Goal: Find contact information: Find contact information

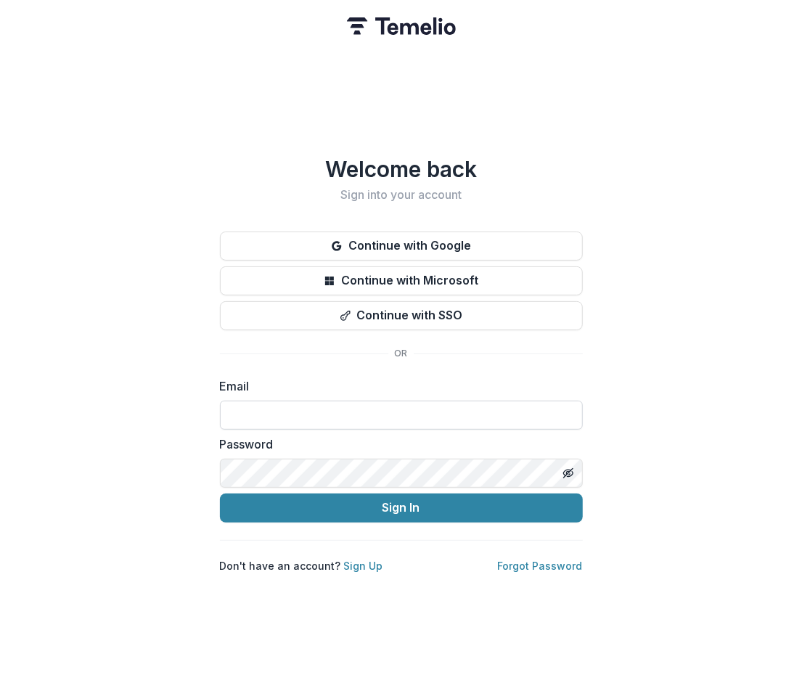
click at [256, 400] on input at bounding box center [401, 414] width 363 height 29
click at [0, 682] on com-1password-button at bounding box center [0, 683] width 0 height 0
type input "**********"
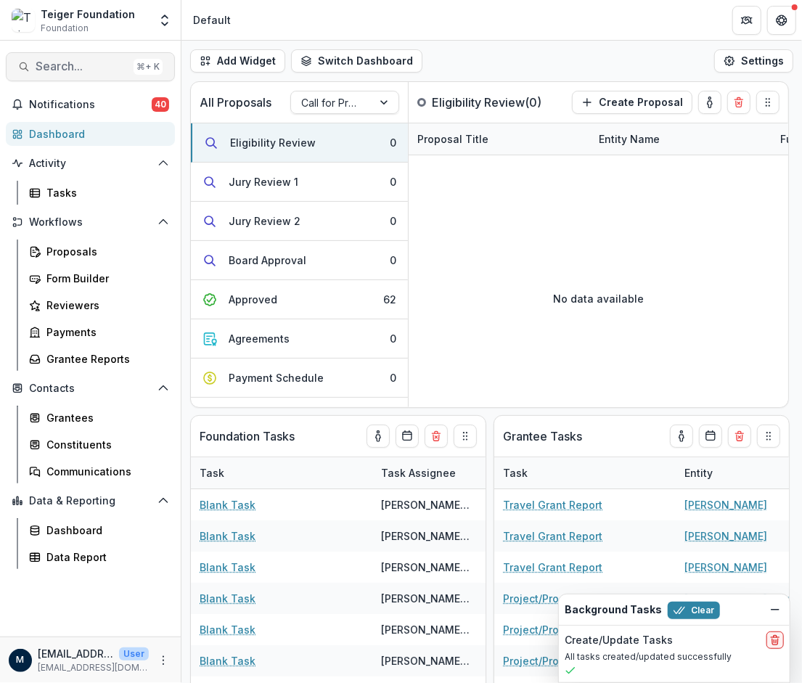
click at [81, 61] on span "Search..." at bounding box center [82, 66] width 92 height 14
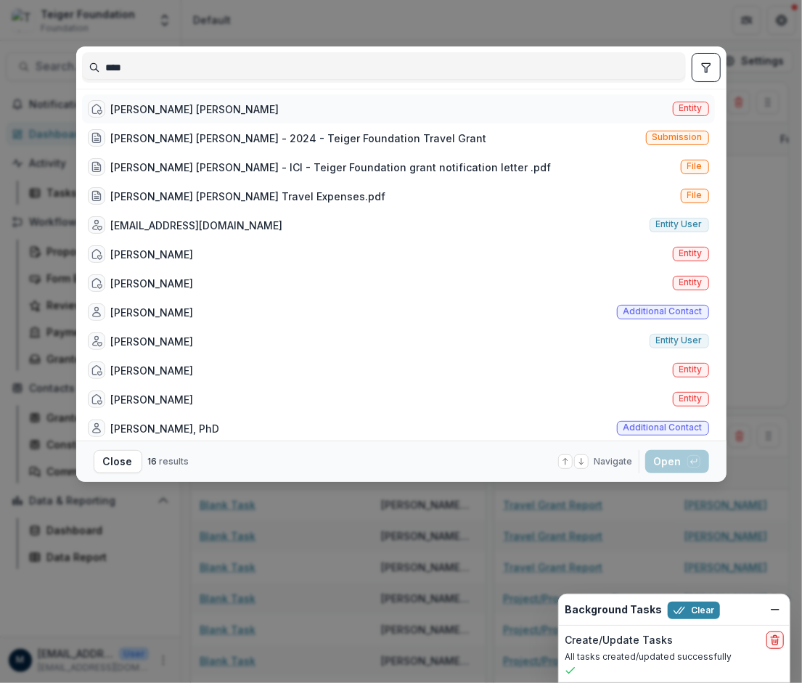
type input "****"
click at [141, 112] on div "[PERSON_NAME] [PERSON_NAME]" at bounding box center [195, 109] width 168 height 15
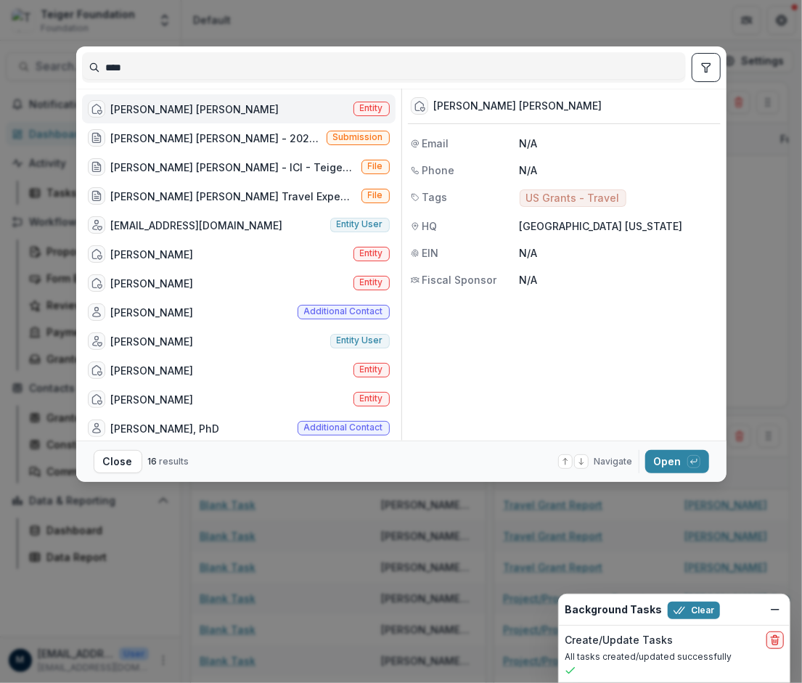
click at [133, 107] on div "[PERSON_NAME] [PERSON_NAME]" at bounding box center [195, 109] width 168 height 15
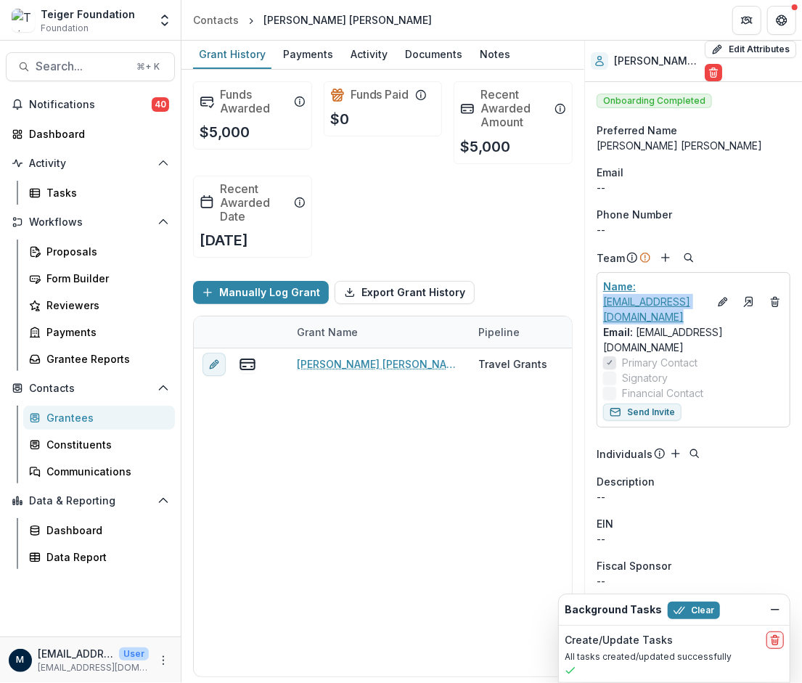
drag, startPoint x: 716, startPoint y: 289, endPoint x: 603, endPoint y: 291, distance: 113.2
click at [603, 291] on div "Name : [EMAIL_ADDRESS][DOMAIN_NAME]" at bounding box center [693, 302] width 181 height 46
copy div "[EMAIL_ADDRESS][DOMAIN_NAME]"
click at [57, 63] on span "Search..." at bounding box center [82, 66] width 92 height 14
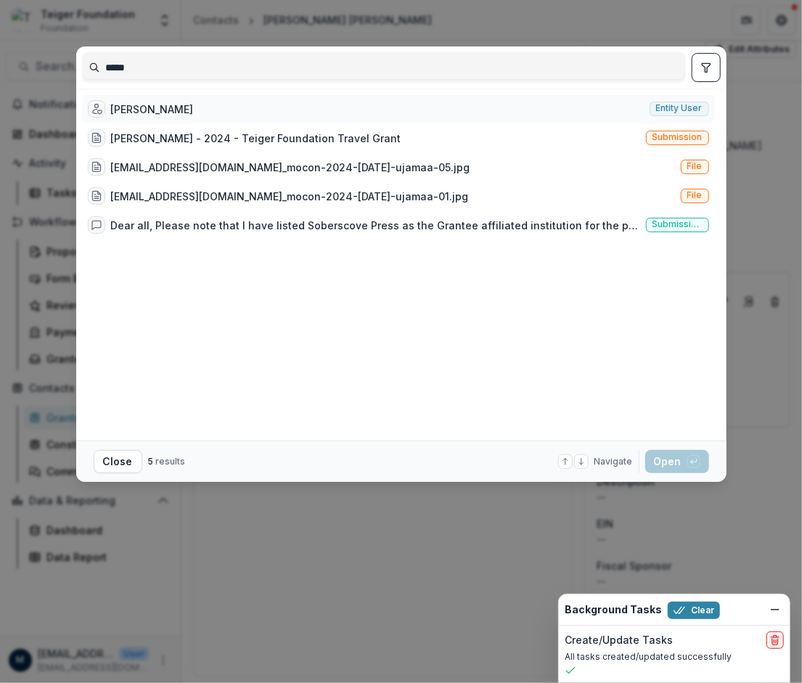
type input "*****"
click at [131, 104] on div "[PERSON_NAME]" at bounding box center [152, 109] width 83 height 15
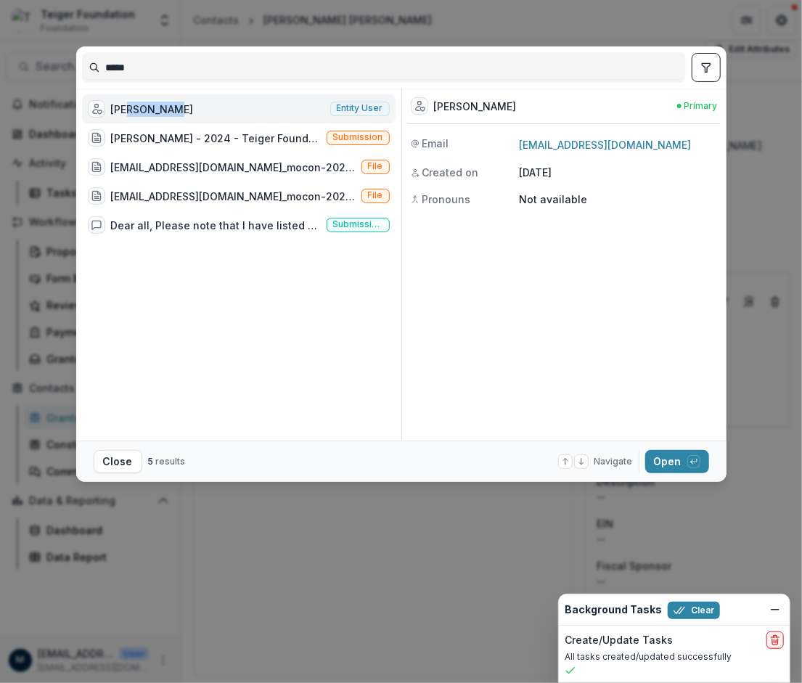
click at [131, 104] on div "[PERSON_NAME]" at bounding box center [152, 109] width 83 height 15
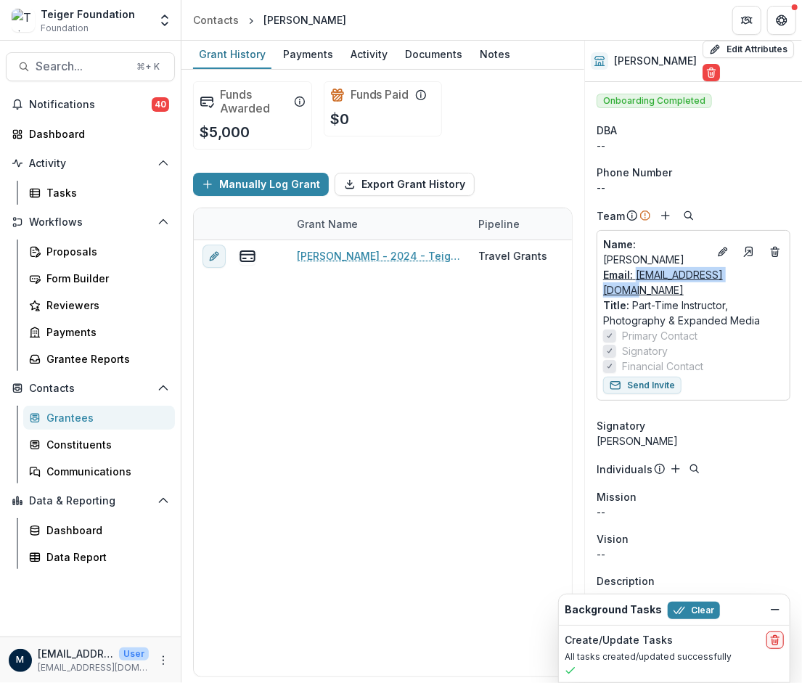
drag, startPoint x: 757, startPoint y: 268, endPoint x: 634, endPoint y: 267, distance: 122.6
click at [634, 267] on div "Email: [EMAIL_ADDRESS][DOMAIN_NAME]" at bounding box center [693, 282] width 181 height 30
copy link "[EMAIL_ADDRESS][DOMAIN_NAME]"
